Goal: Task Accomplishment & Management: Manage account settings

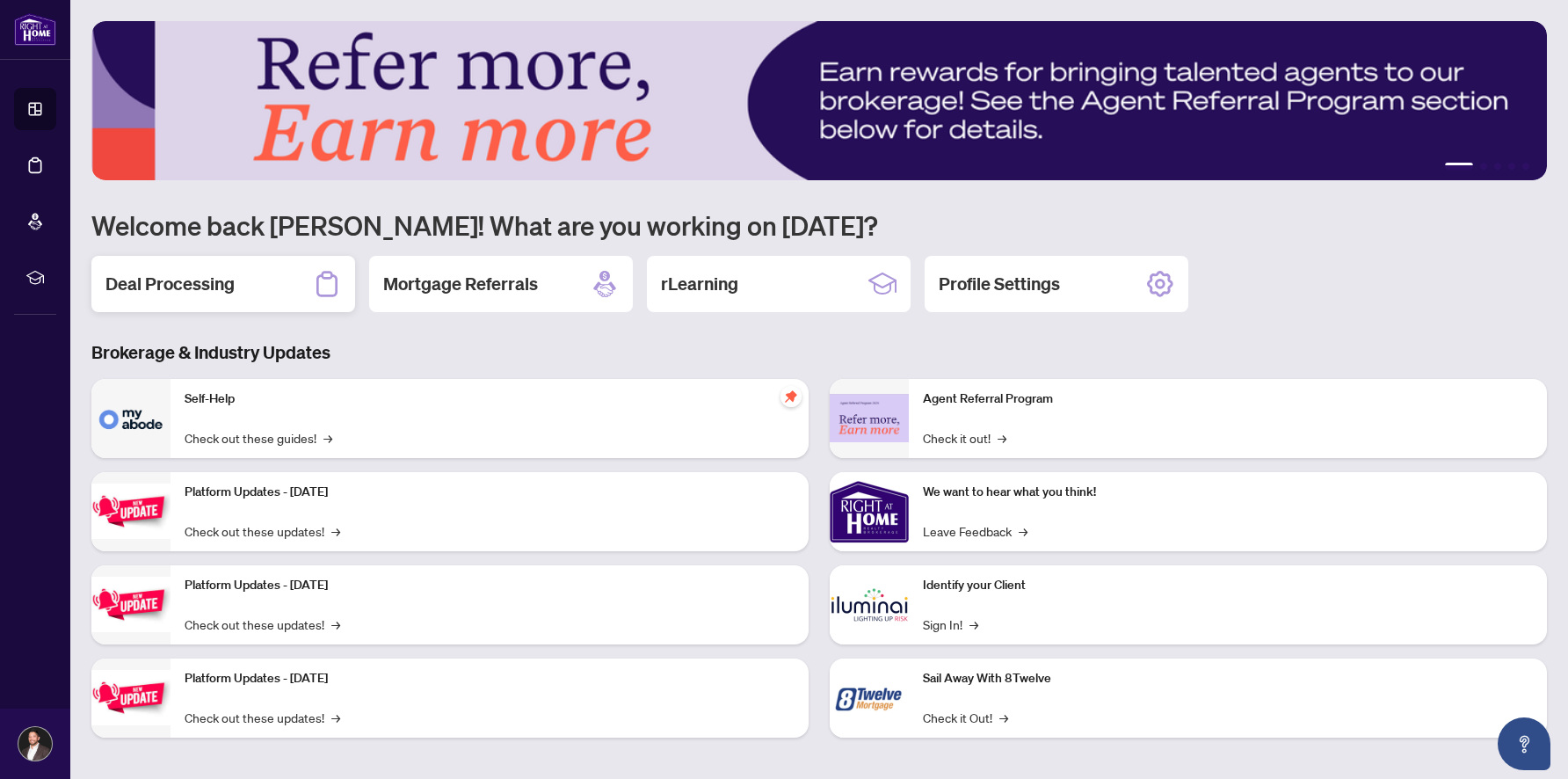
click at [281, 294] on div "Deal Processing" at bounding box center [223, 284] width 264 height 56
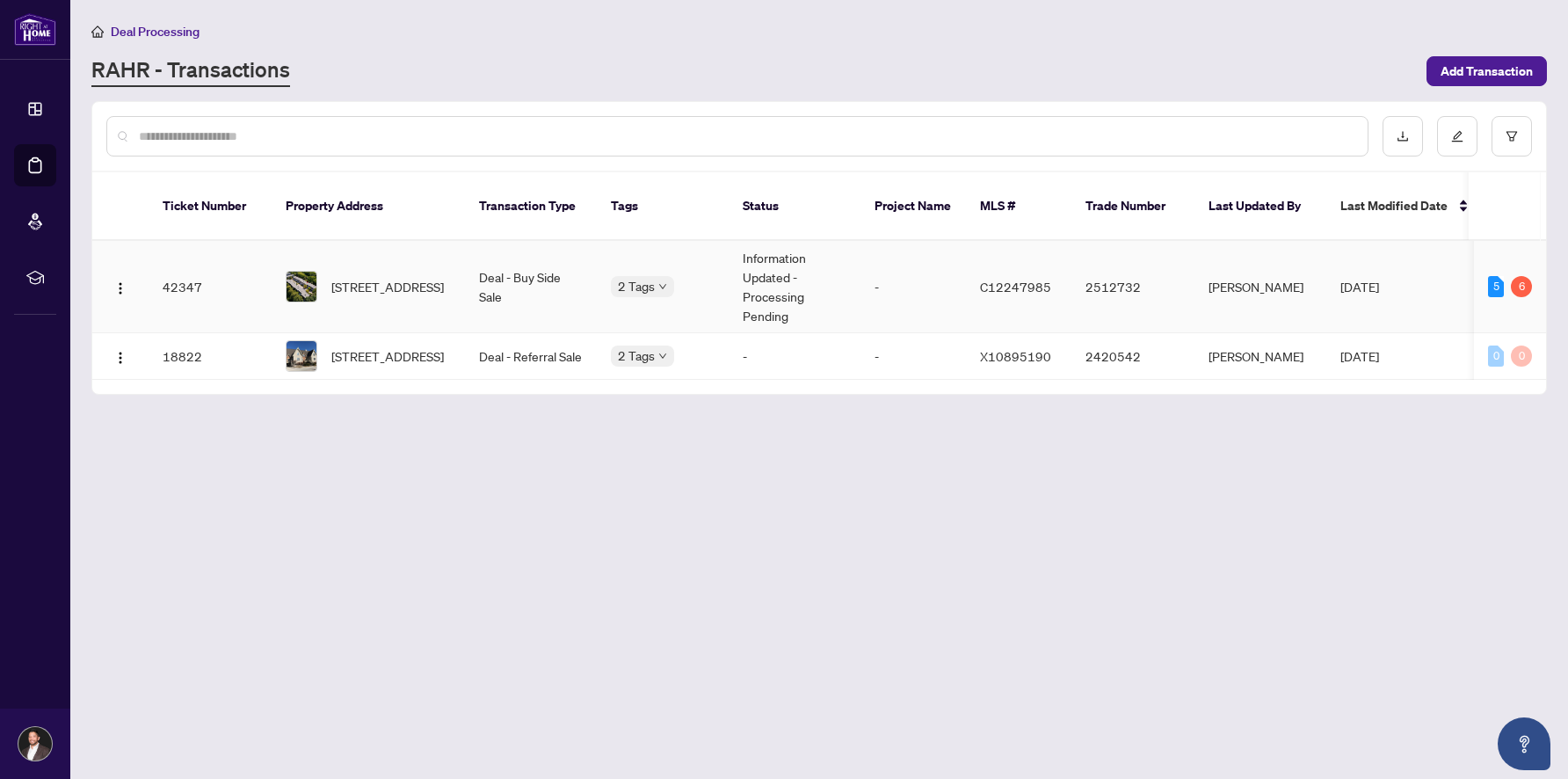
click at [898, 300] on td "-" at bounding box center [913, 287] width 106 height 92
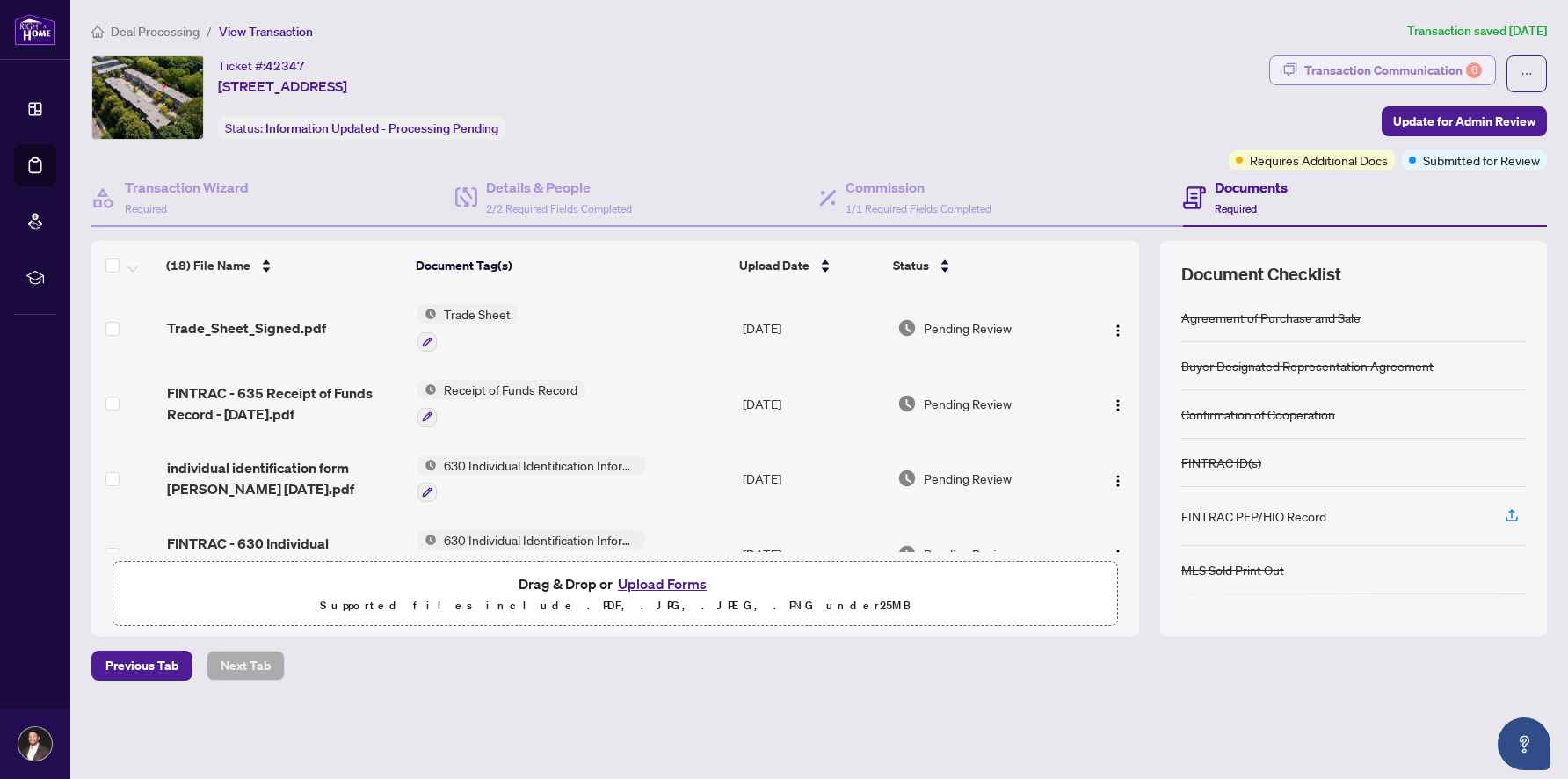
click at [1406, 66] on div "Transaction Communication 6" at bounding box center [1393, 70] width 178 height 29
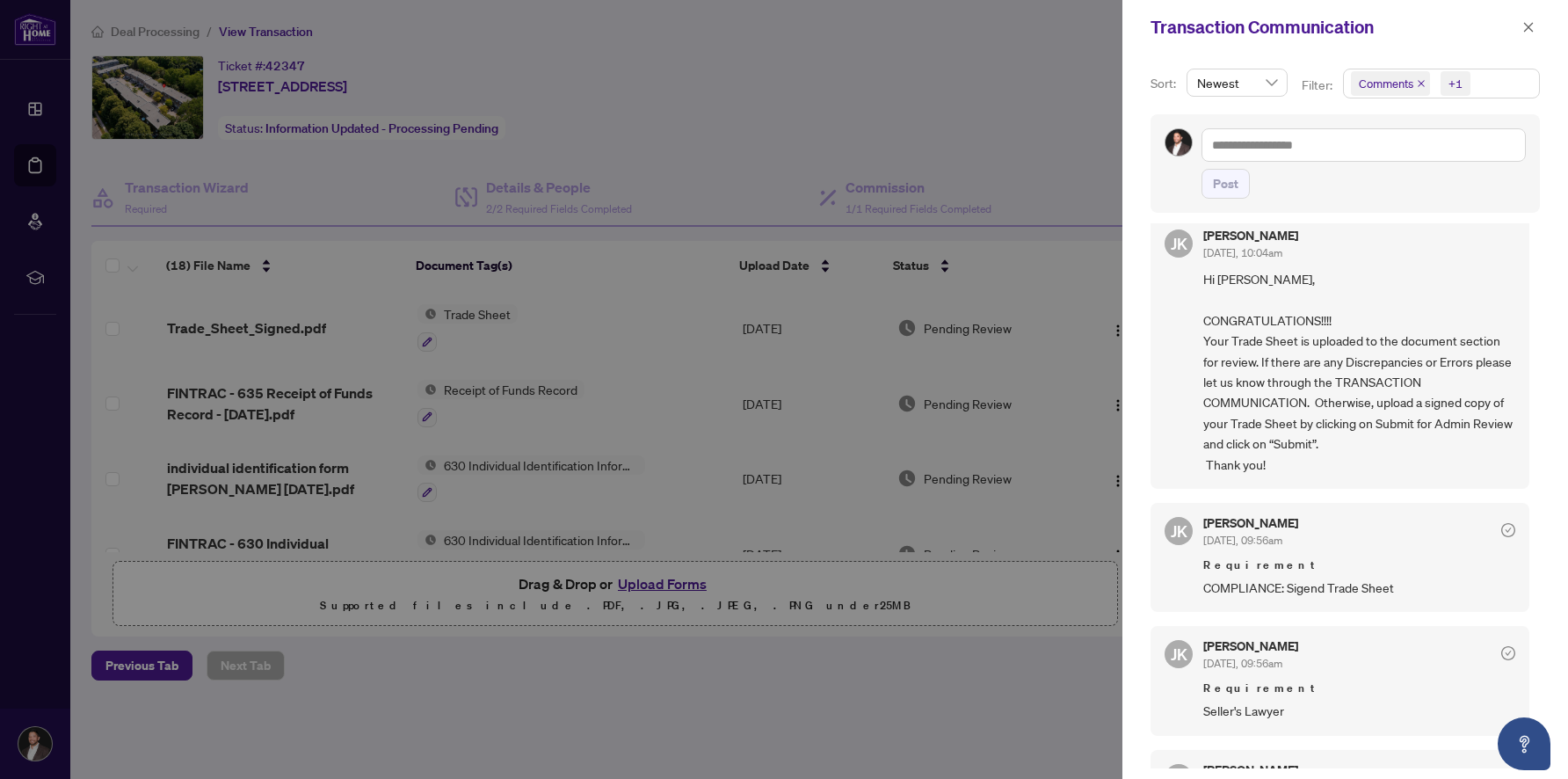
scroll to position [144, 0]
click at [771, 705] on div at bounding box center [784, 390] width 1568 height 779
click at [1532, 22] on icon "close" at bounding box center [1528, 27] width 12 height 12
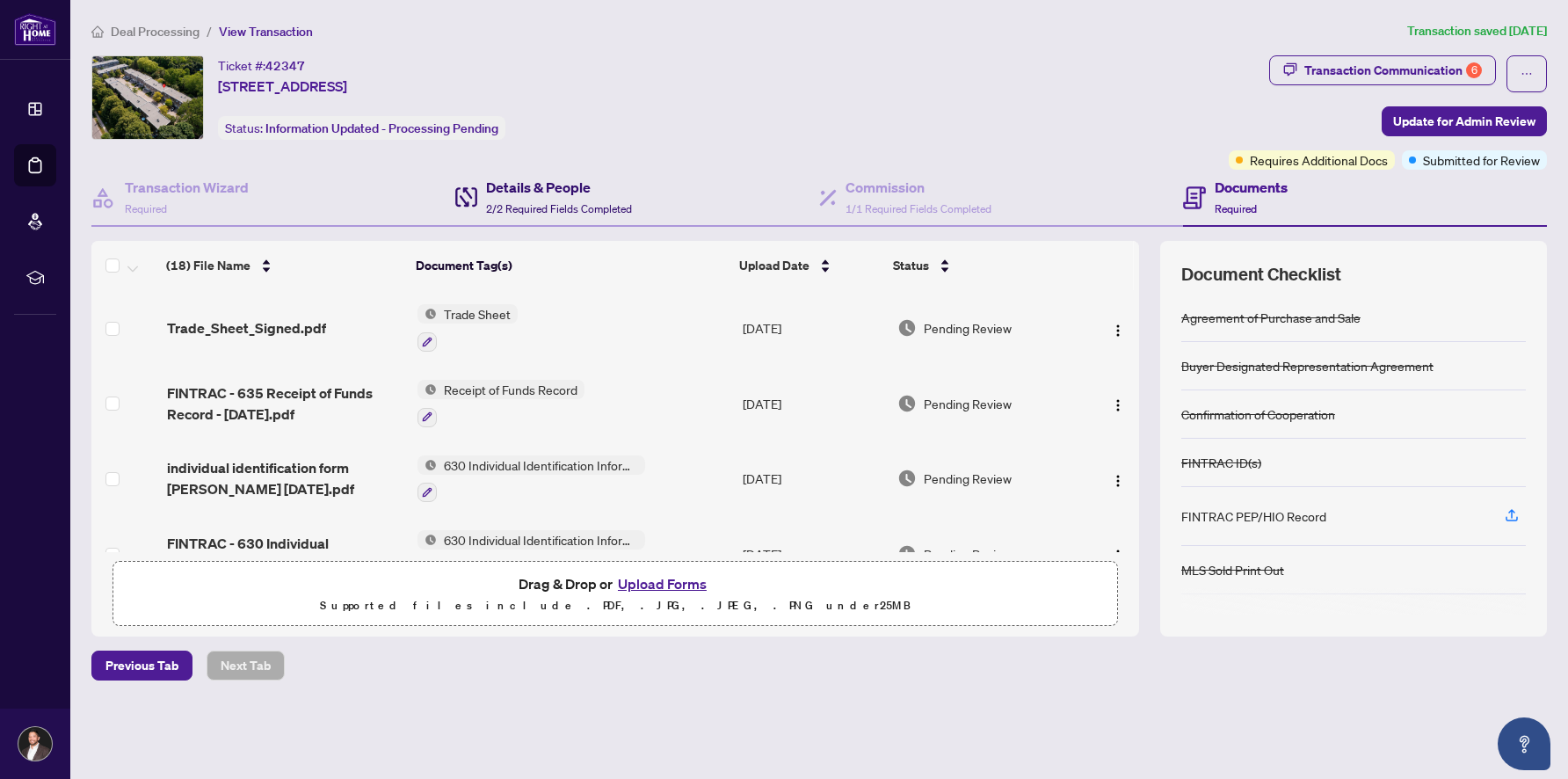
click at [529, 197] on div "Details & People 2/2 Required Fields Completed" at bounding box center [559, 197] width 146 height 41
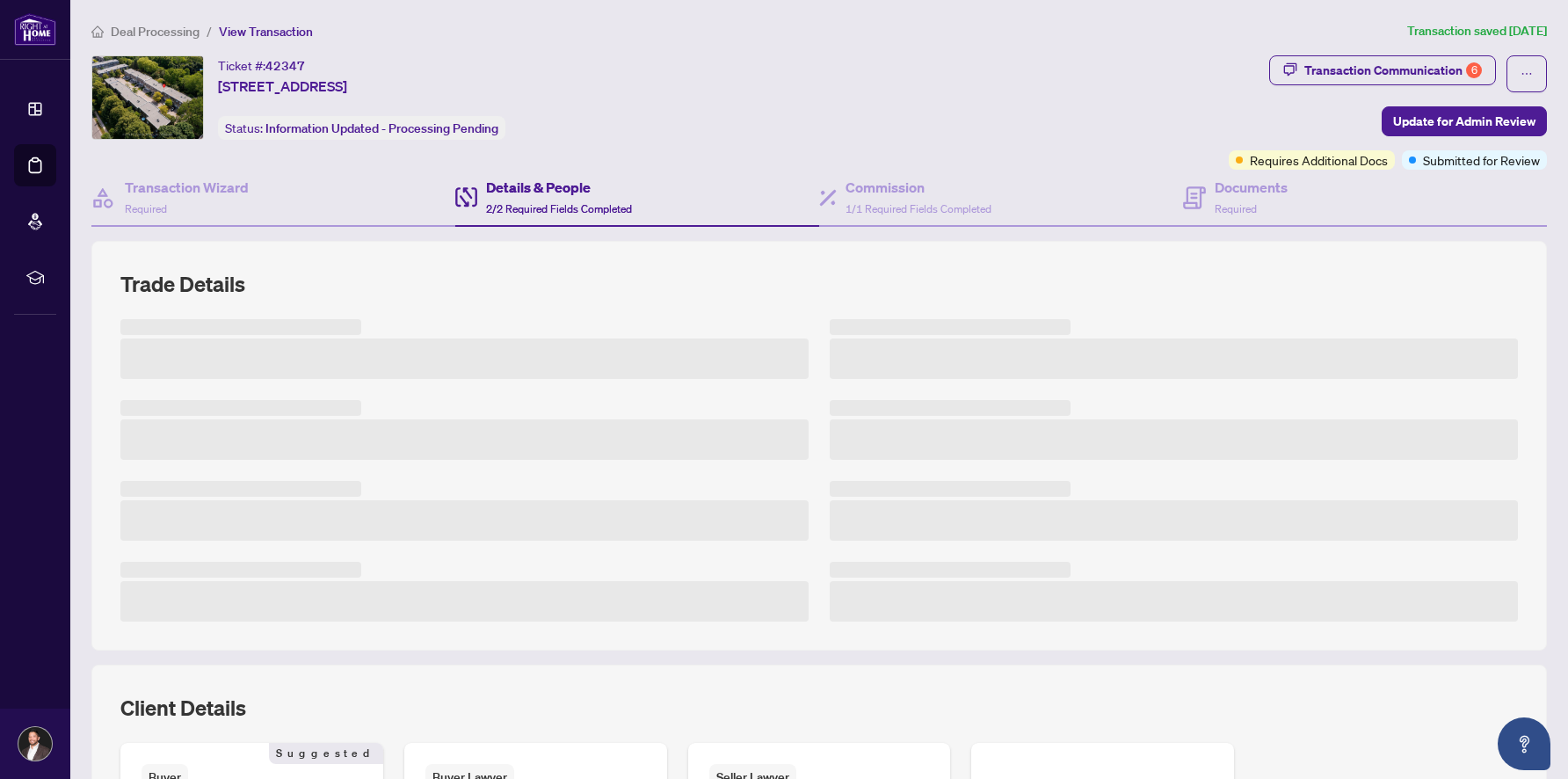
scroll to position [399, 0]
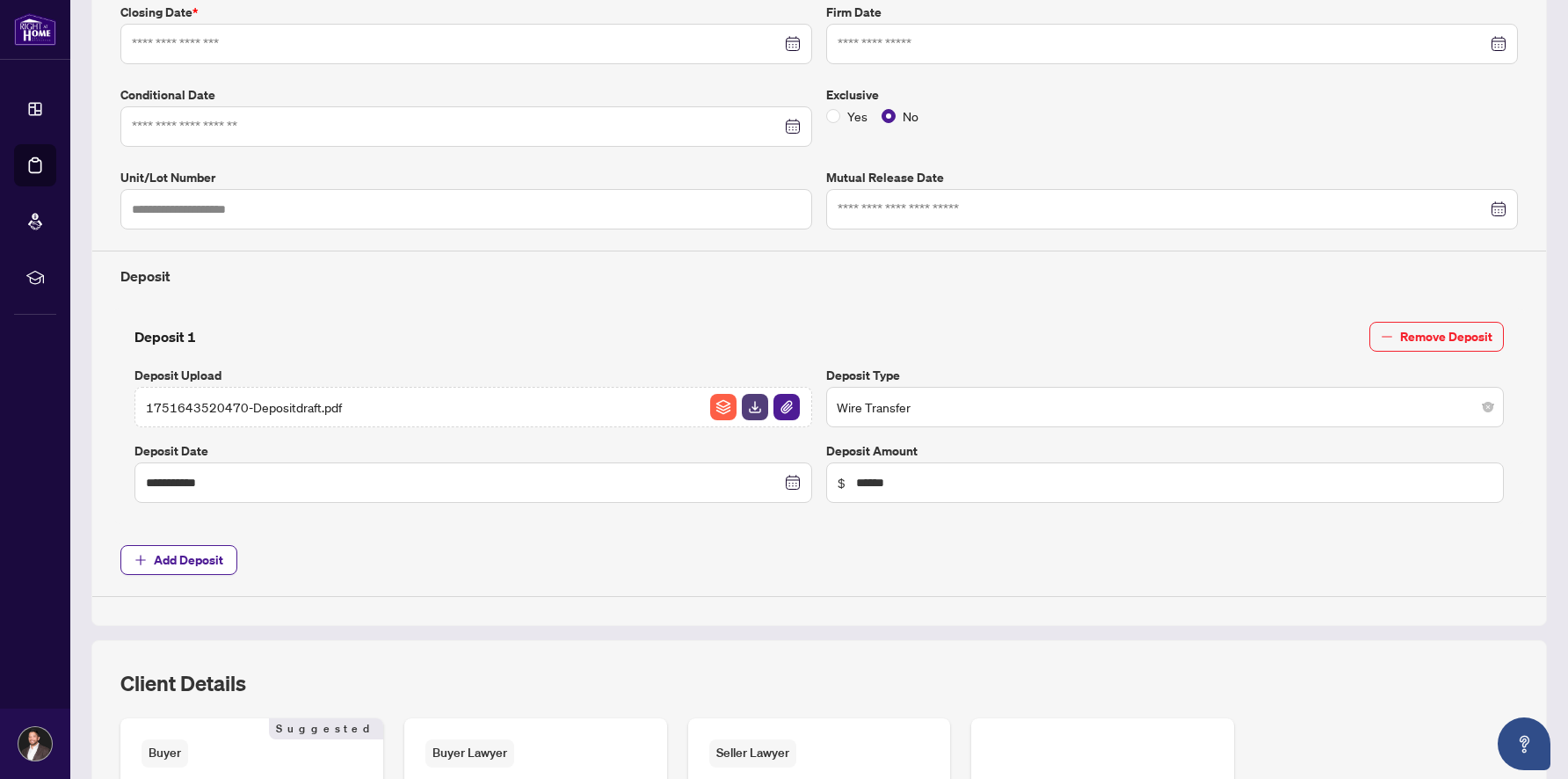
type input "**********"
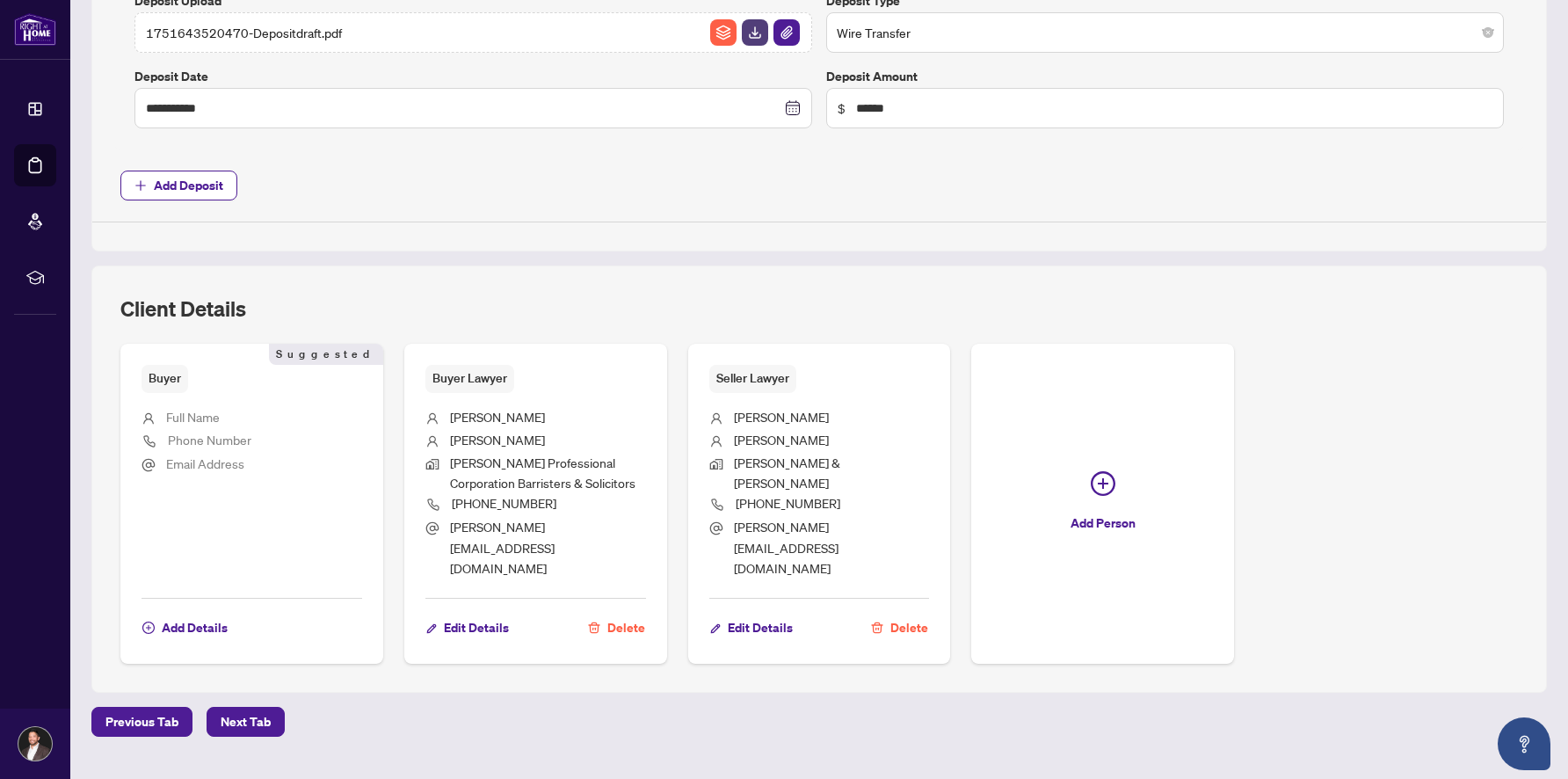
scroll to position [0, 0]
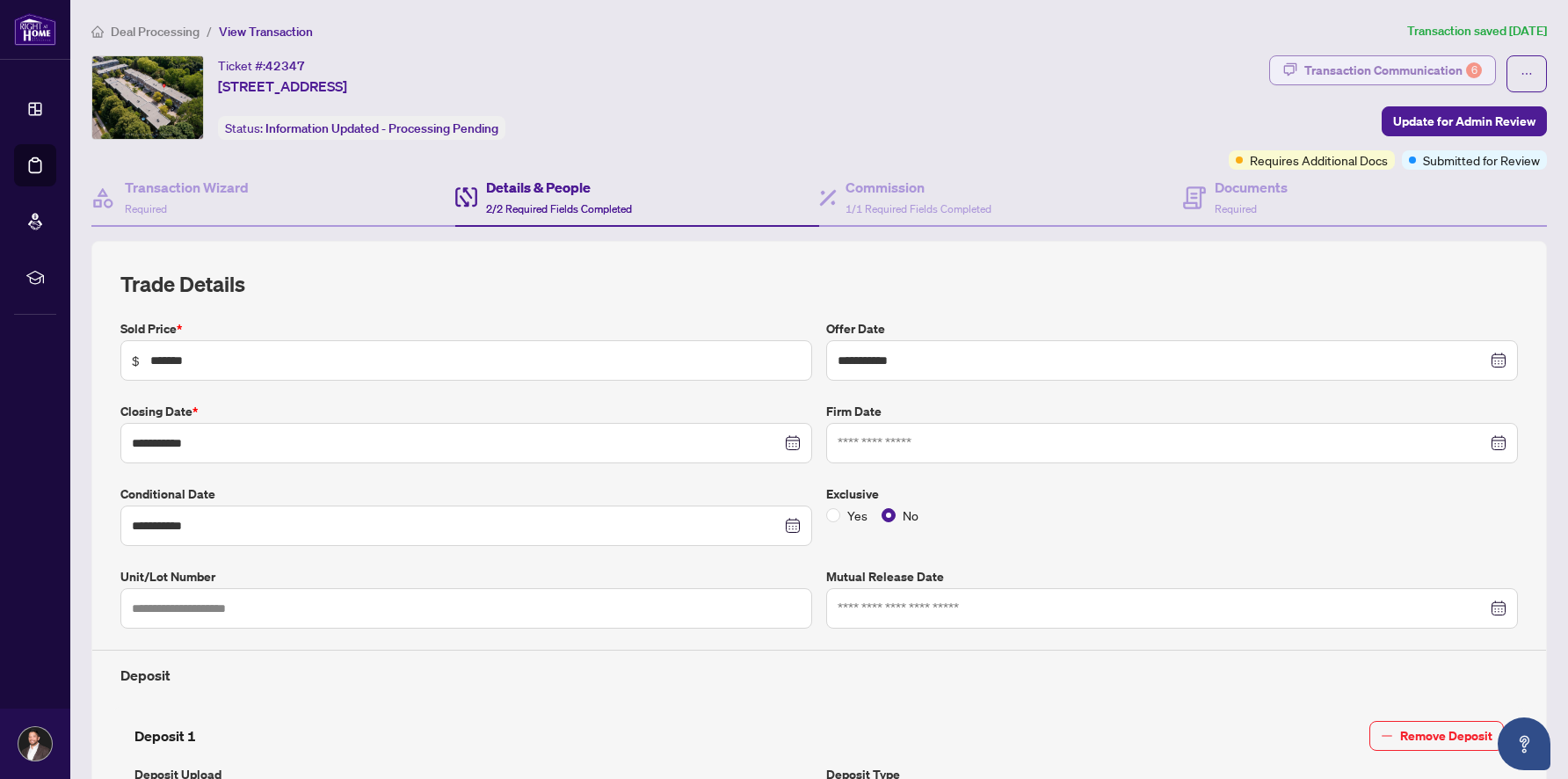
click at [1416, 67] on div "Transaction Communication 6" at bounding box center [1393, 70] width 178 height 29
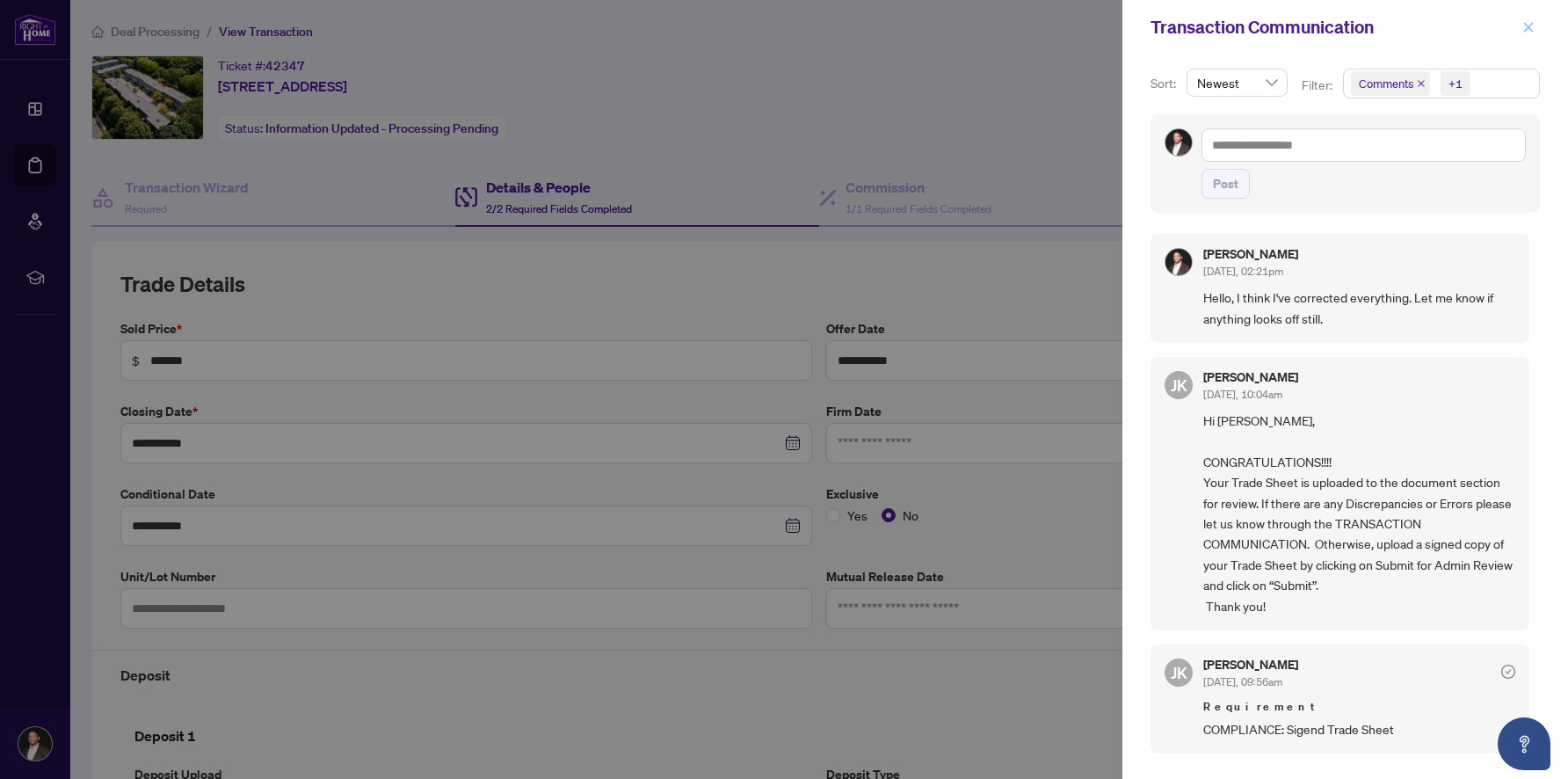
click at [1527, 29] on icon "close" at bounding box center [1529, 27] width 10 height 10
